Goal: Find contact information: Find contact information

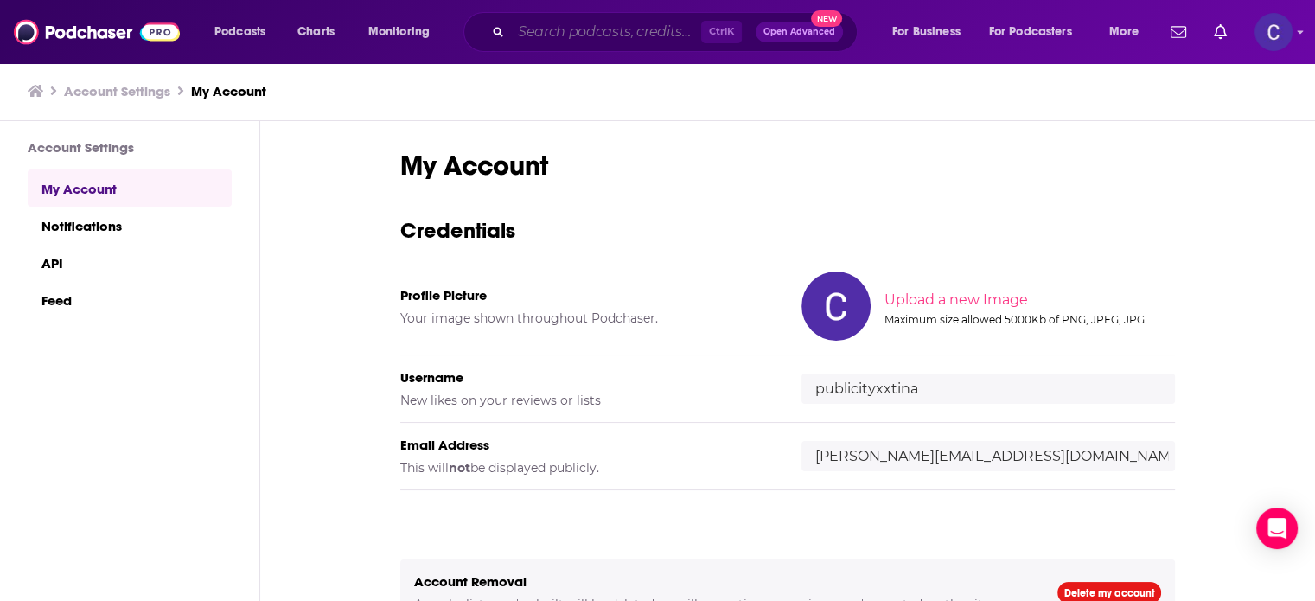
click at [647, 35] on input "Search podcasts, credits, & more..." at bounding box center [606, 32] width 190 height 28
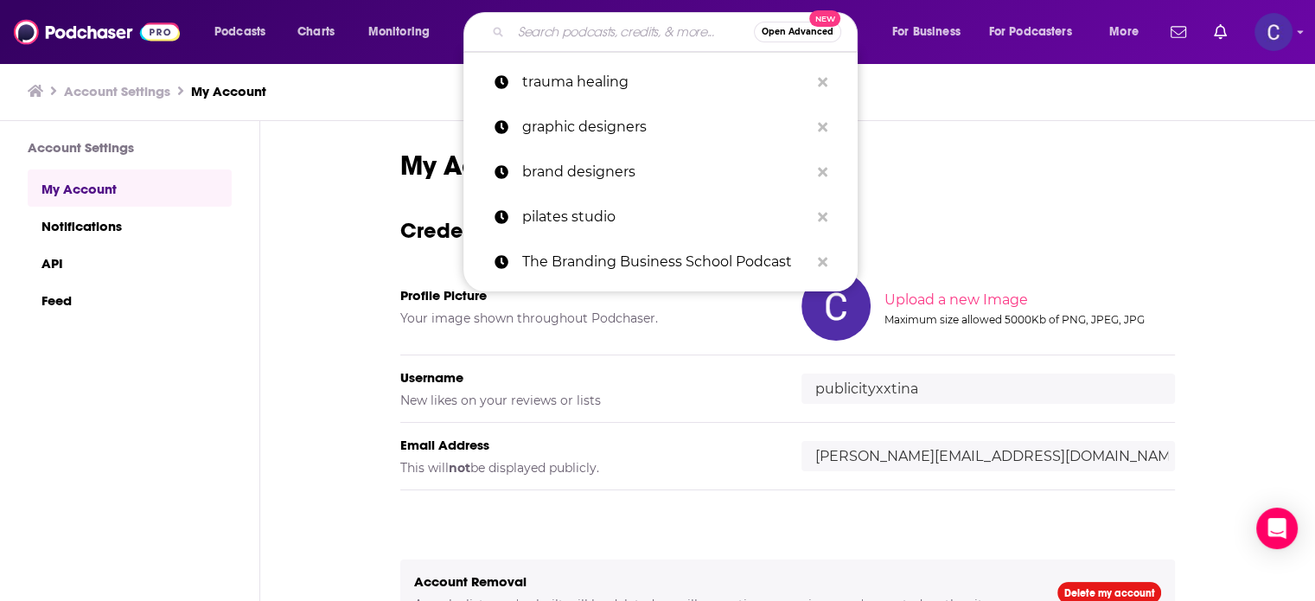
paste input "America‘s Commercial Real Estate Show"
type input "America‘s Commercial Real Estate Show"
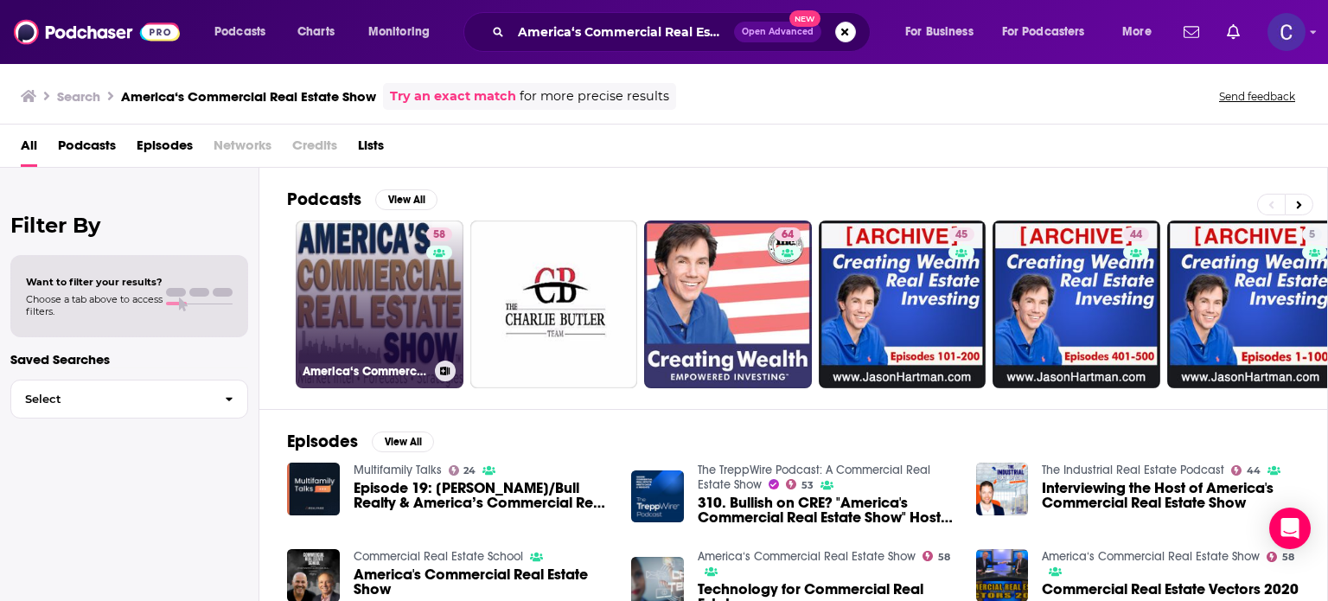
click at [381, 328] on link "58 America‘s Commercial Real Estate Show" at bounding box center [380, 304] width 168 height 168
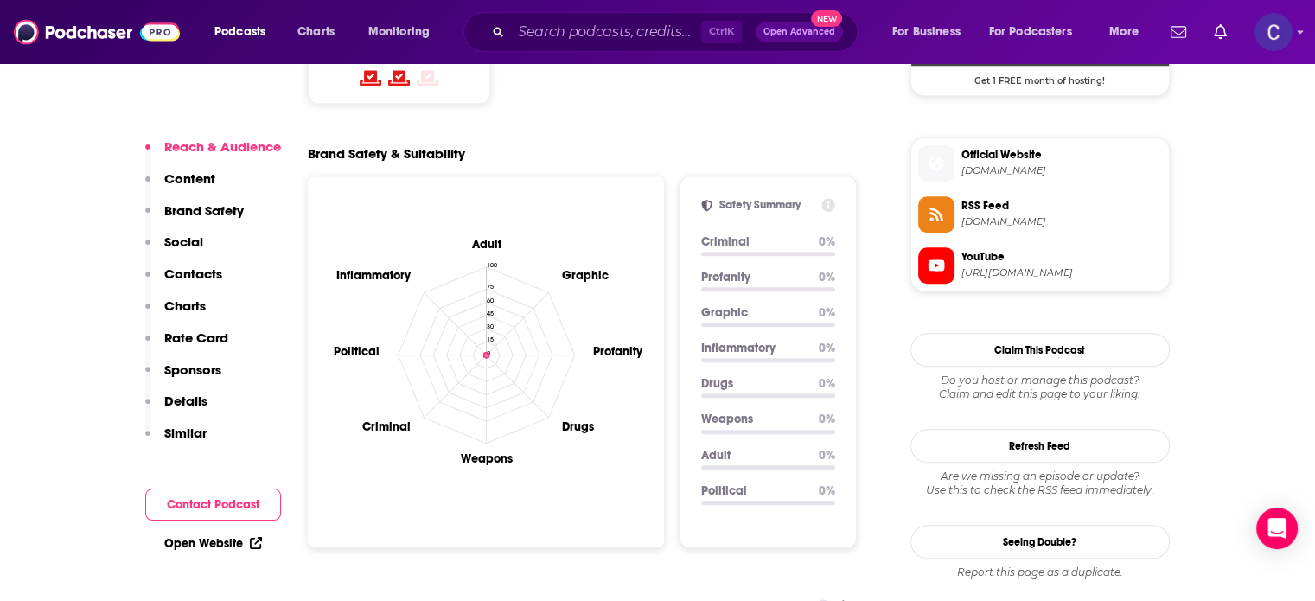
scroll to position [1920, 0]
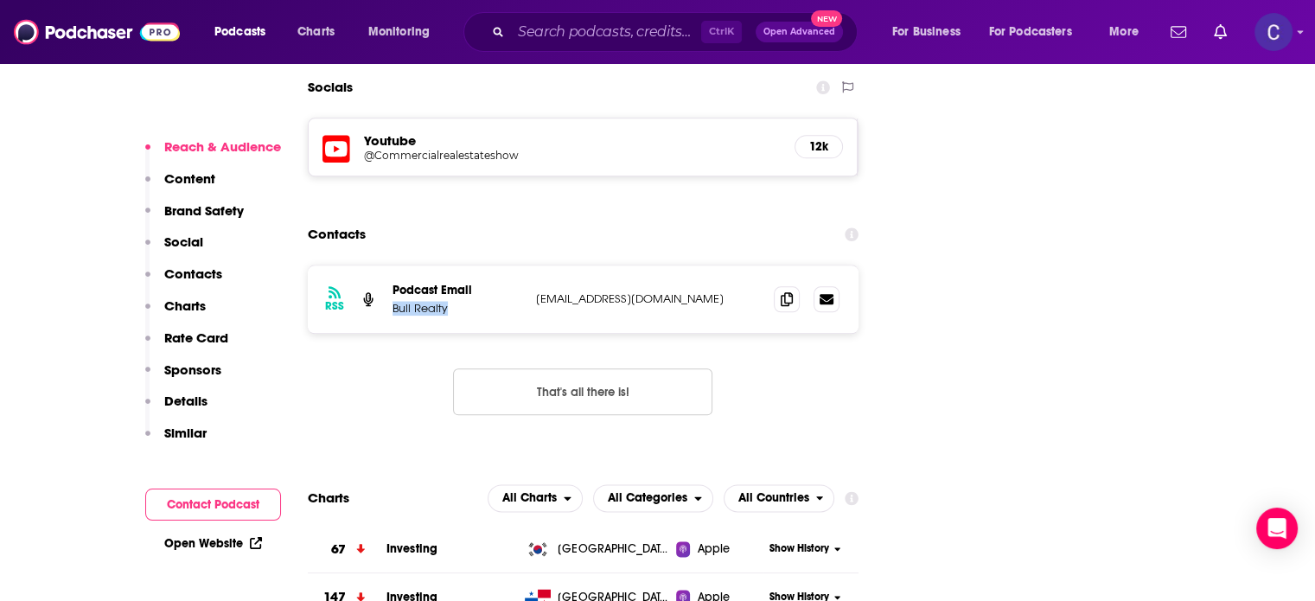
drag, startPoint x: 394, startPoint y: 220, endPoint x: 449, endPoint y: 222, distance: 54.5
click at [449, 301] on p "Bull Realty" at bounding box center [457, 308] width 130 height 15
copy p "Bull Realty"
click at [792, 291] on icon at bounding box center [787, 298] width 12 height 14
